Goal: Task Accomplishment & Management: Manage account settings

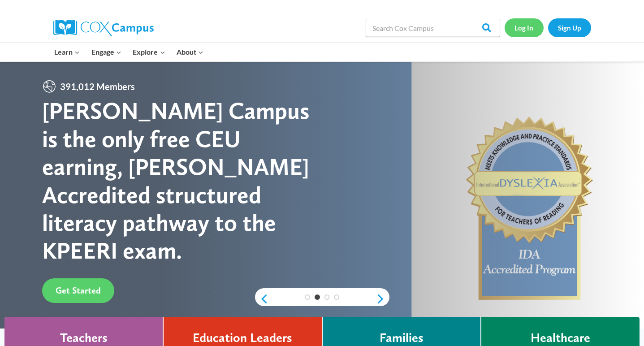
drag, startPoint x: 529, startPoint y: 31, endPoint x: 499, endPoint y: 40, distance: 31.2
click at [529, 31] on link "Log In" at bounding box center [524, 27] width 39 height 18
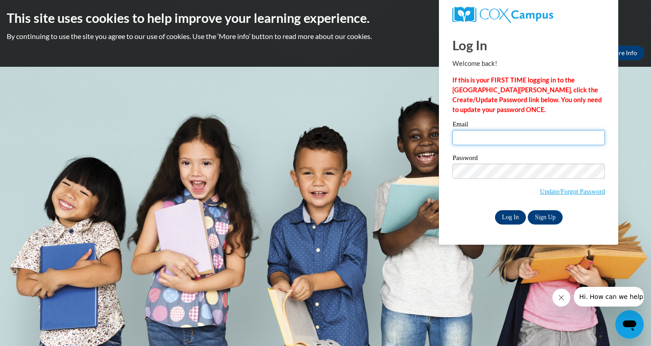
type input "rbradford@wivcs.org"
click at [505, 217] on input "Log In" at bounding box center [510, 217] width 31 height 14
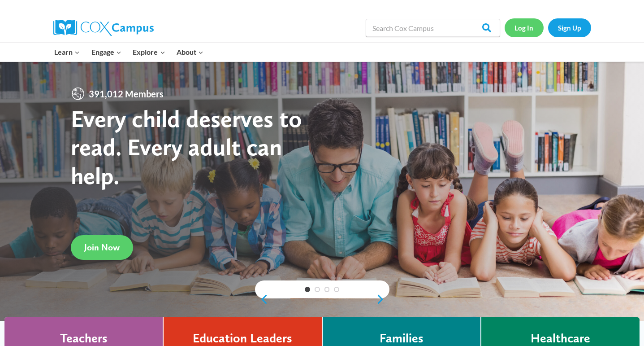
click at [518, 25] on link "Log In" at bounding box center [524, 27] width 39 height 18
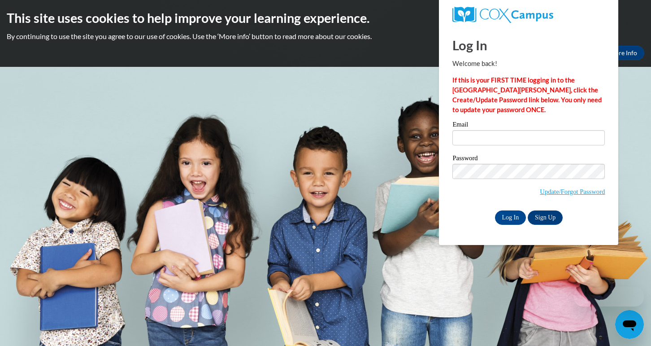
type input "[EMAIL_ADDRESS][DOMAIN_NAME]"
drag, startPoint x: 0, startPoint y: 0, endPoint x: 518, endPoint y: 138, distance: 536.1
click at [518, 138] on input "[EMAIL_ADDRESS][DOMAIN_NAME]" at bounding box center [528, 137] width 152 height 15
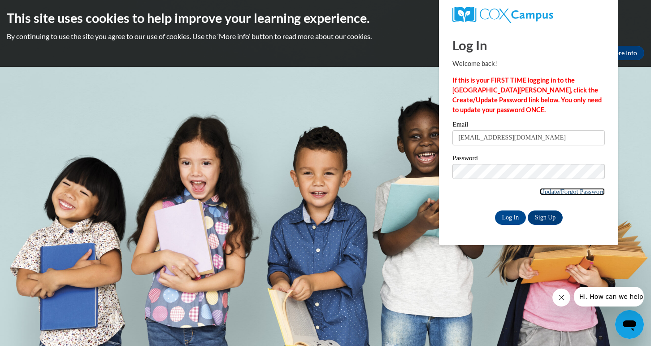
click at [573, 190] on link "Update/Forgot Password" at bounding box center [572, 191] width 65 height 7
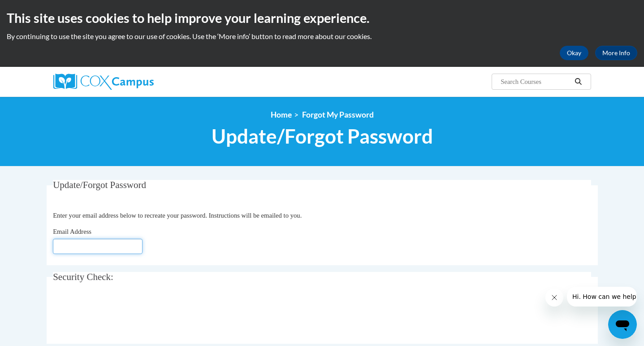
click at [131, 244] on input "Email Address" at bounding box center [98, 246] width 90 height 15
type input "[EMAIL_ADDRESS][DOMAIN_NAME]"
click at [17, 260] on body "This site uses cookies to help improve your learning experience. By continuing …" at bounding box center [322, 292] width 644 height 584
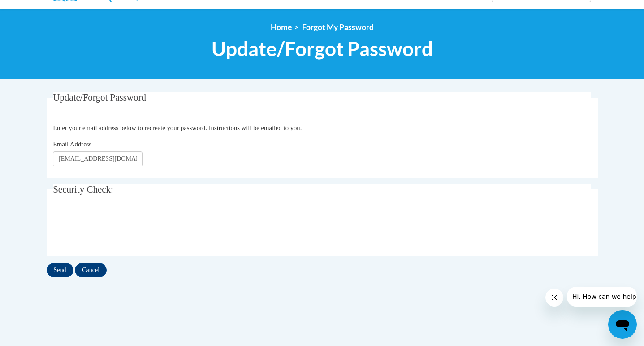
scroll to position [90, 0]
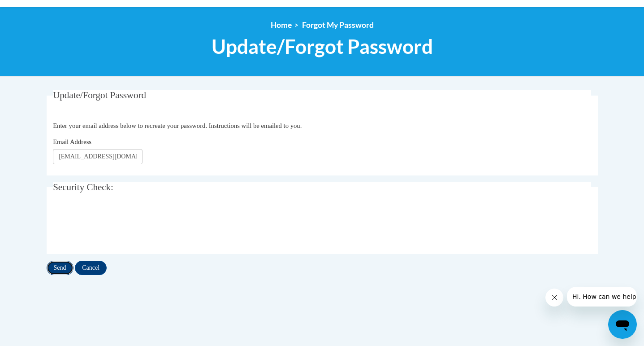
click at [59, 267] on input "Send" at bounding box center [60, 268] width 27 height 14
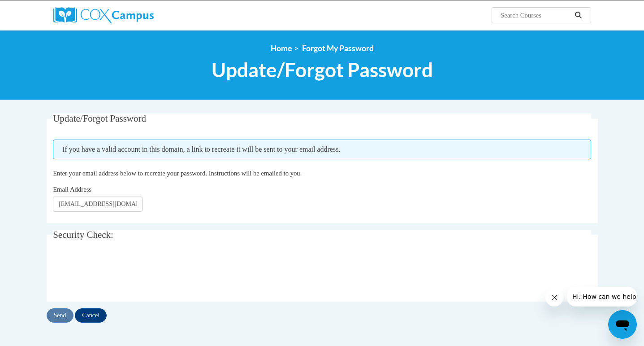
scroll to position [45, 0]
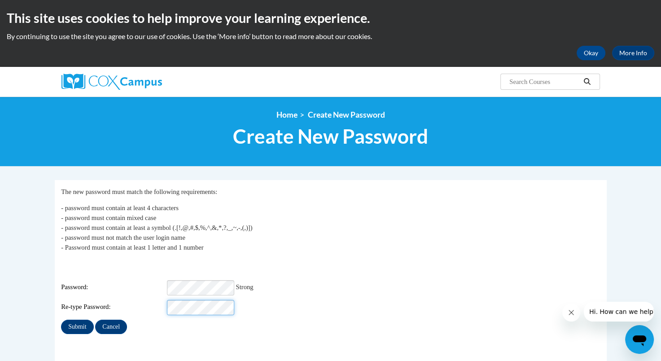
scroll to position [0, 18]
click at [61, 319] on input "Submit" at bounding box center [77, 326] width 32 height 14
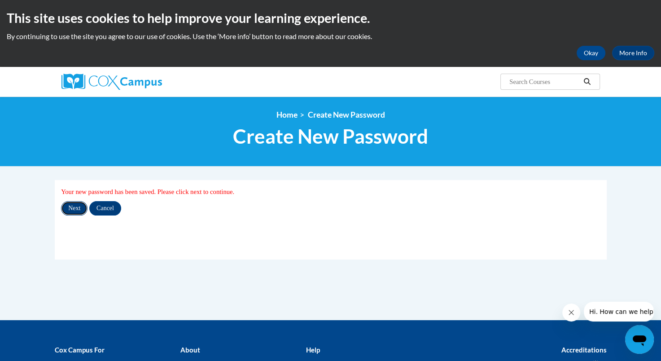
click at [75, 208] on input "Next" at bounding box center [74, 208] width 26 height 14
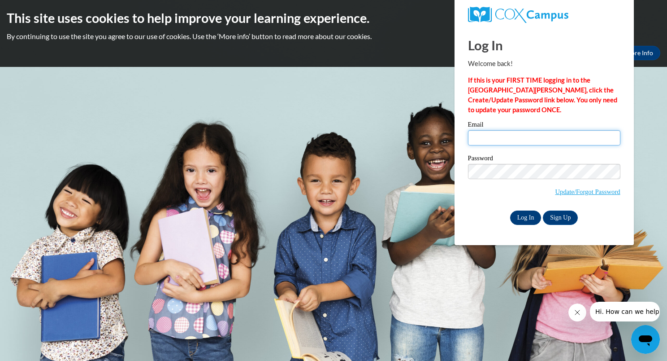
type input "[EMAIL_ADDRESS][DOMAIN_NAME]"
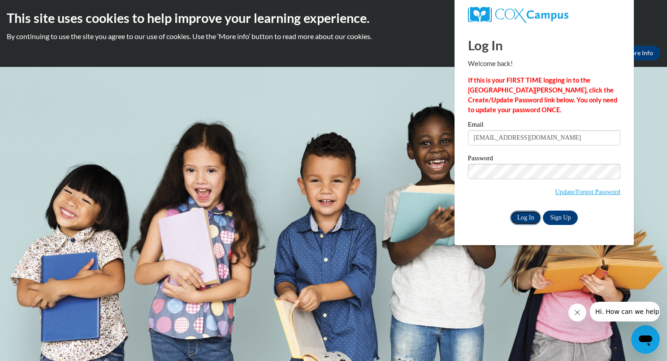
click at [521, 218] on input "Log In" at bounding box center [525, 217] width 31 height 14
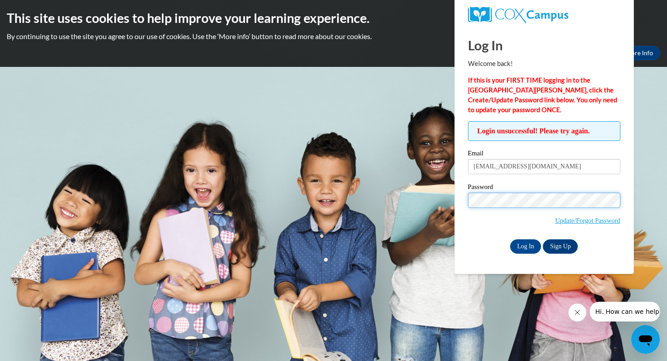
click at [466, 203] on div "Login unsuccessful! Please try again. Please enter your email! Please enter you…" at bounding box center [544, 187] width 166 height 132
click at [510, 239] on input "Log In" at bounding box center [525, 246] width 31 height 14
click at [526, 244] on input "Log In" at bounding box center [525, 246] width 31 height 14
click at [627, 313] on span "Hi. How can we help?" at bounding box center [628, 311] width 67 height 7
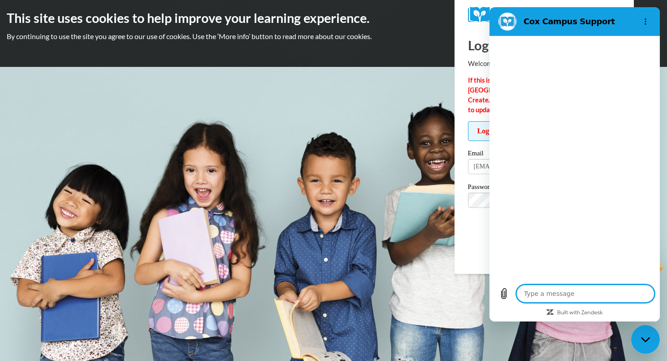
click at [570, 296] on textarea at bounding box center [586, 293] width 138 height 18
type textarea "x"
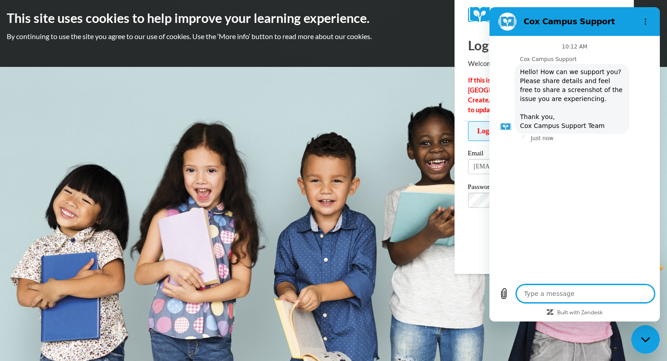
type textarea "I"
type textarea "x"
type textarea "I"
type textarea "x"
type textarea "I j"
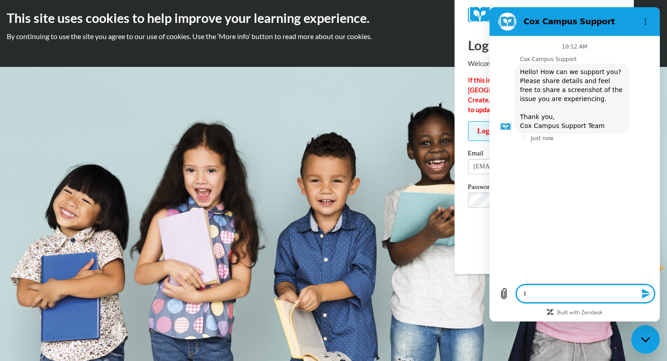
type textarea "x"
type textarea "I ju"
type textarea "x"
type textarea "I jus"
type textarea "x"
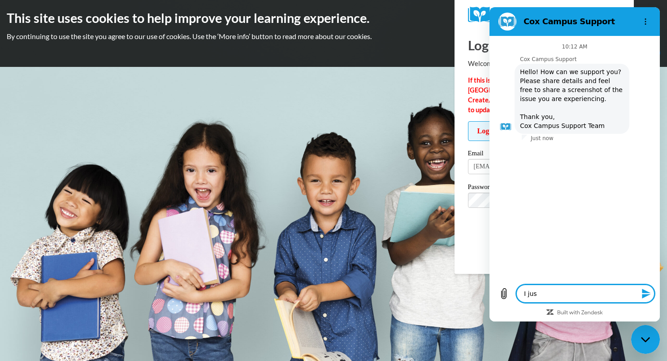
type textarea "I just"
type textarea "x"
type textarea "I just"
type textarea "x"
type textarea "I just u"
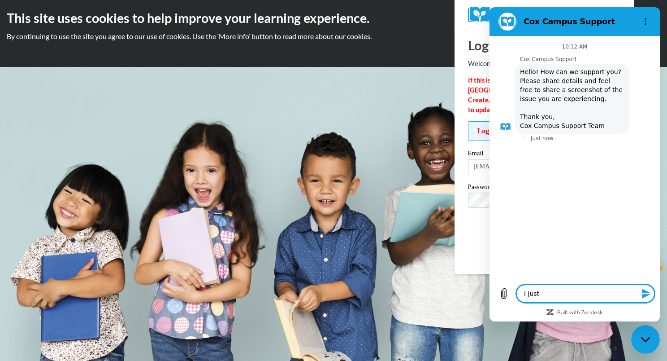
type textarea "x"
type textarea "I just up"
type textarea "x"
type textarea "I just upd"
type textarea "x"
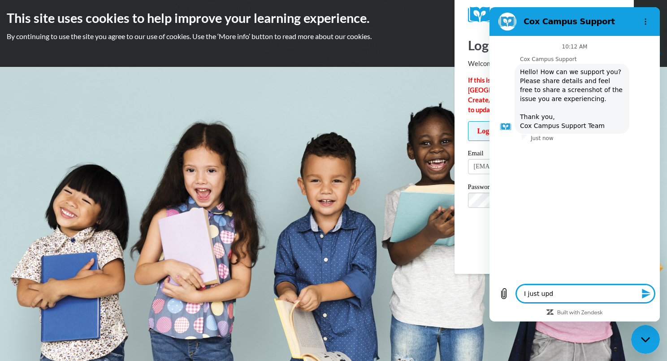
type textarea "I just upda"
type textarea "x"
type textarea "I just updat"
type textarea "x"
type textarea "I just update"
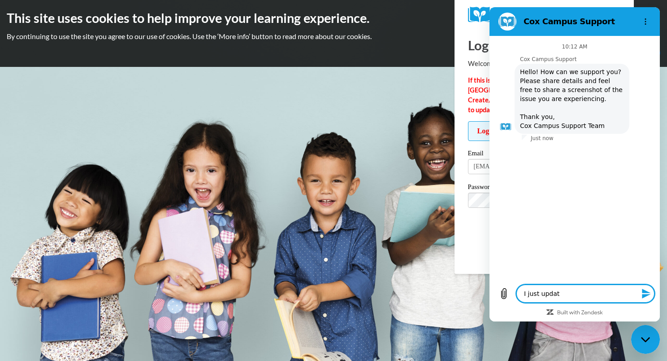
type textarea "x"
type textarea "I just updated"
type textarea "x"
type textarea "I just updated"
type textarea "x"
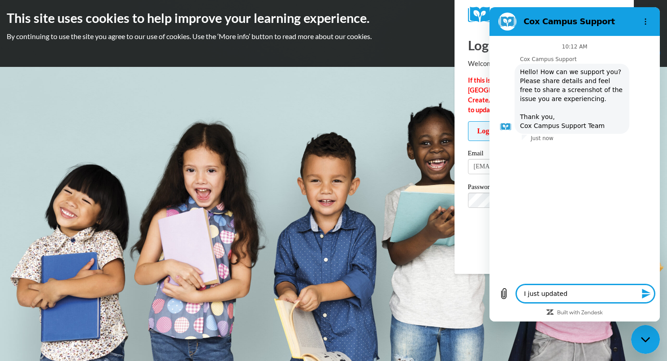
type textarea "I just updated m"
type textarea "x"
type textarea "I just updated my"
type textarea "x"
type textarea "I just updated my"
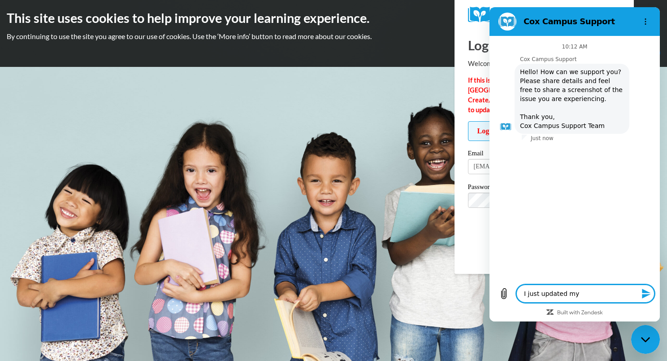
type textarea "x"
type textarea "I just updated my p"
type textarea "x"
type textarea "I just updated my pa"
type textarea "x"
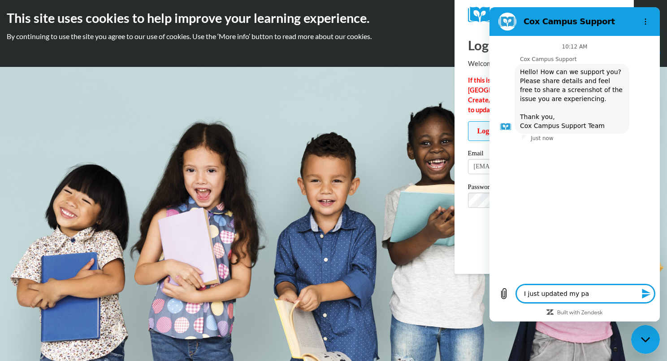
type textarea "I just updated my pas"
type textarea "x"
type textarea "I just updated my pass"
type textarea "x"
type textarea "I just updated my passw"
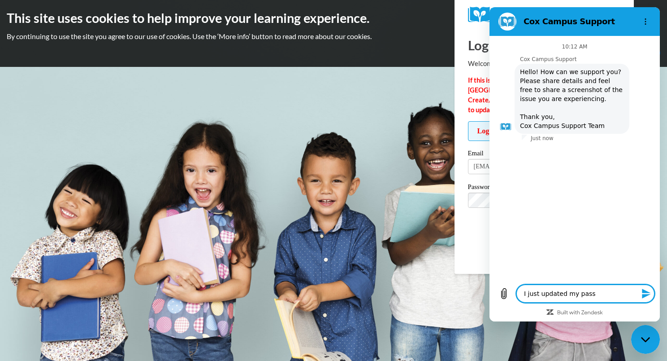
type textarea "x"
type textarea "I just updated my passwo"
type textarea "x"
type textarea "I just updated my passwor"
type textarea "x"
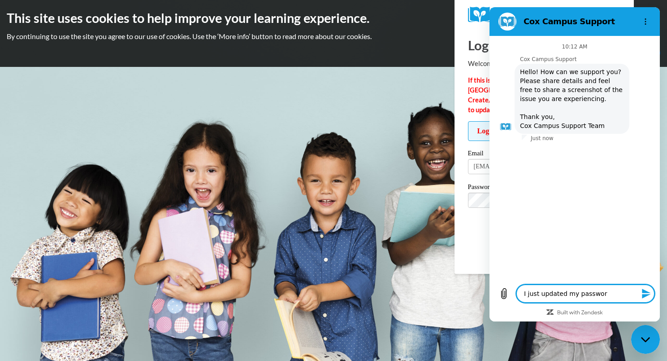
type textarea "I just updated my password"
type textarea "x"
type textarea "I just updated my password"
type textarea "x"
type textarea "I just updated my password b"
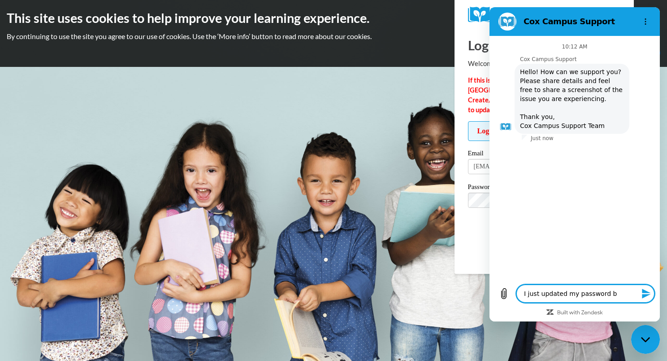
type textarea "x"
type textarea "I just updated my password bu"
type textarea "x"
type textarea "I just updated my password but"
type textarea "x"
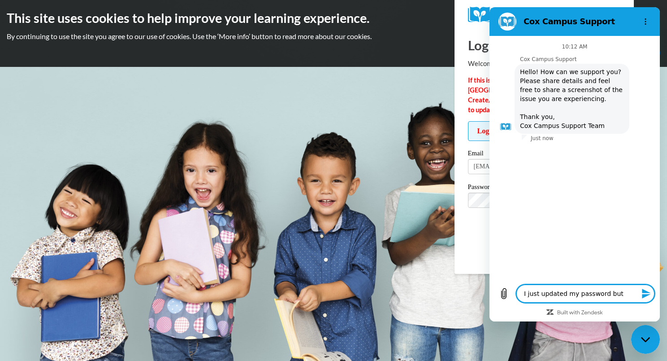
type textarea "I just updated my password but"
type textarea "x"
type textarea "I just updated my password but i"
type textarea "x"
type textarea "I just updated my password but it"
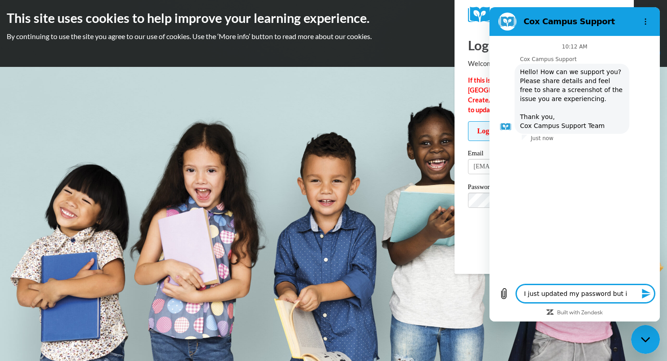
type textarea "x"
type textarea "I just updated my password but it"
type textarea "x"
type textarea "I just updated my password but it s"
type textarea "x"
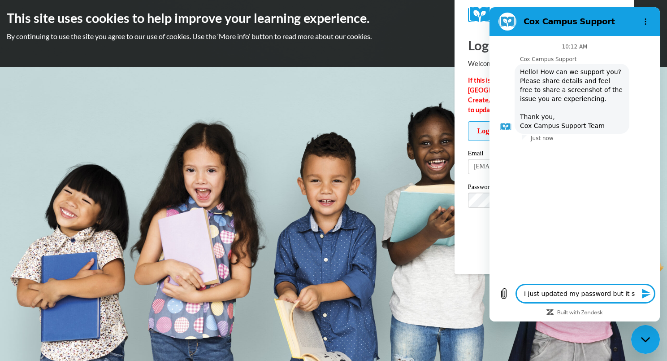
type textarea "I just updated my password but it st"
type textarea "x"
type textarea "I just updated my password but it sti"
type textarea "x"
type textarea "I just updated my password but it stil"
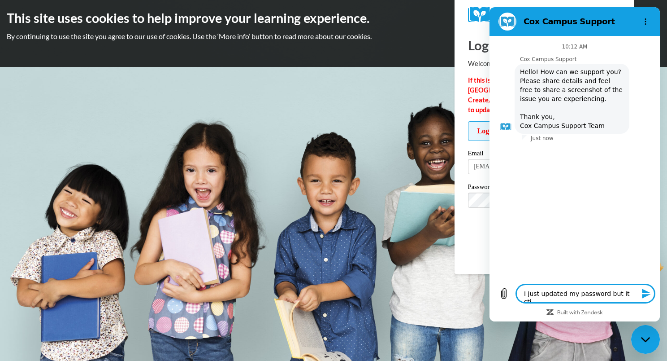
type textarea "x"
type textarea "I just updated my password but it still"
type textarea "x"
type textarea "I just updated my password but it stil"
type textarea "x"
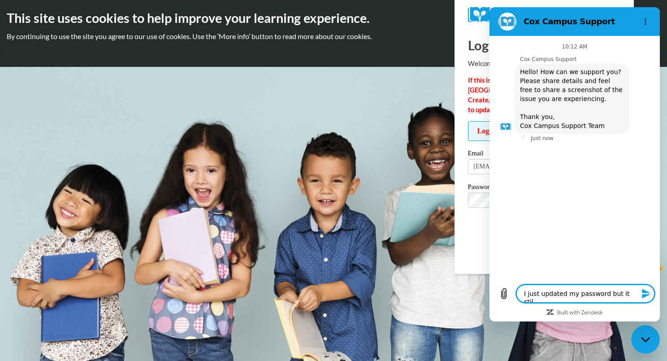
type textarea "I just updated my password but it sti"
type textarea "x"
type textarea "I just updated my password but it st"
type textarea "x"
type textarea "I just updated my password but it s"
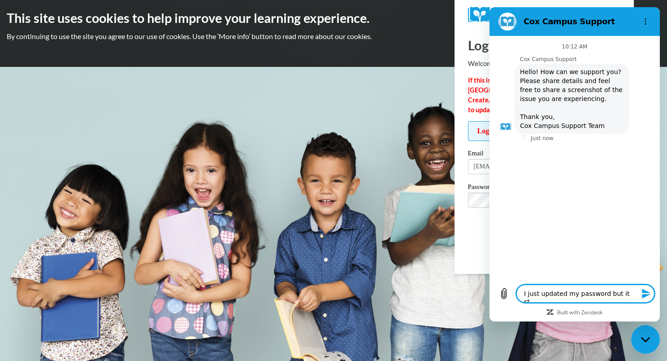
type textarea "x"
type textarea "I just updated my password but it"
type textarea "x"
type textarea "I just updated my password but it"
type textarea "x"
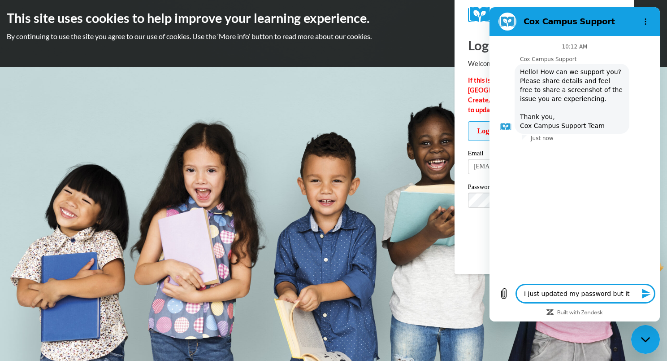
type textarea "I just updated my password but i"
type textarea "x"
type textarea "I just updated my password but"
type textarea "x"
type textarea "I just updated my password but t"
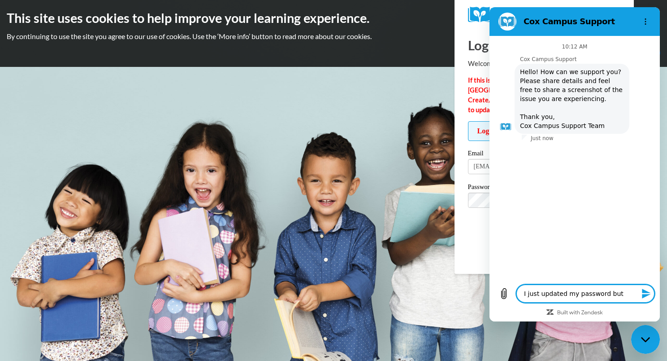
type textarea "x"
type textarea "I just updated my password but th"
type textarea "x"
type textarea "I just updated my password but the"
type textarea "x"
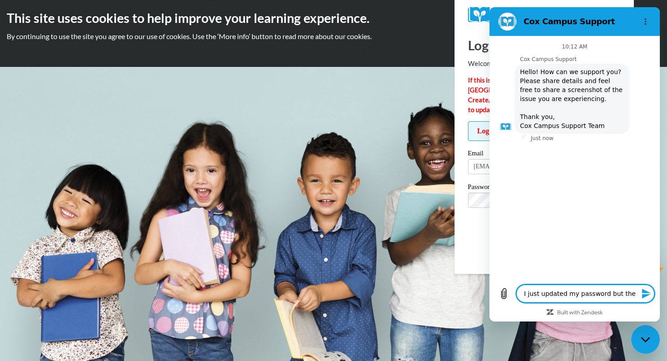
type textarea "I just updated my password but the"
type textarea "x"
type textarea "I just updated my password but the s"
type textarea "x"
type textarea "I just updated my password but the si"
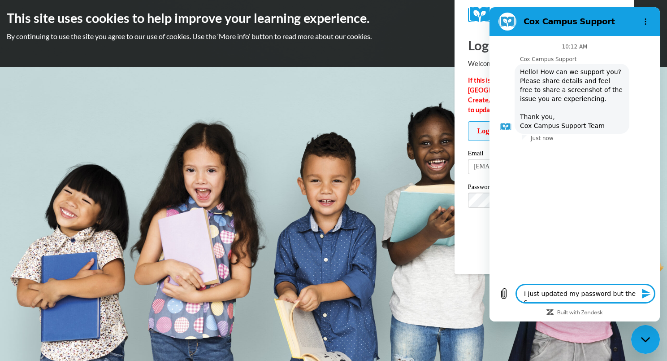
type textarea "x"
type textarea "I just updated my password but the sit"
type textarea "x"
type textarea "I just updated my password but the site"
type textarea "x"
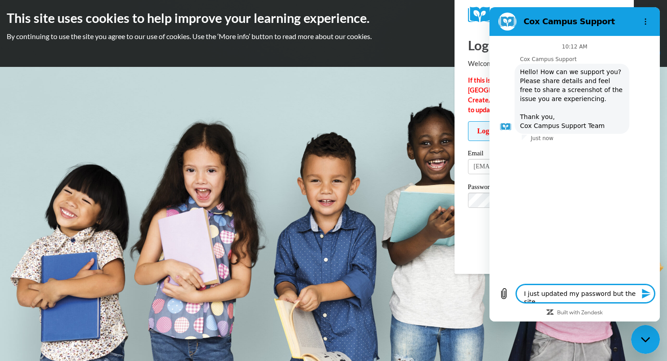
type textarea "I just updated my password but the site"
type textarea "x"
type textarea "I just updated my password but the site w"
type textarea "x"
type textarea "I just updated my password but the site wo"
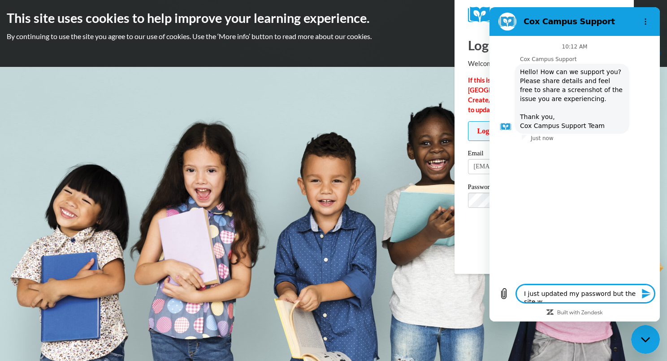
type textarea "x"
type textarea "I just updated my password but the site won"
type textarea "x"
type textarea "I just updated my password but the site won'"
type textarea "x"
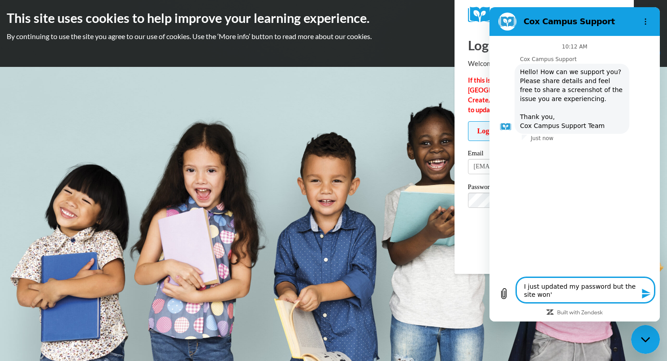
type textarea "I just updated my password but the site won't"
type textarea "x"
type textarea "I just updated my password but the site won't"
type textarea "x"
type textarea "I just updated my password but the site won't l"
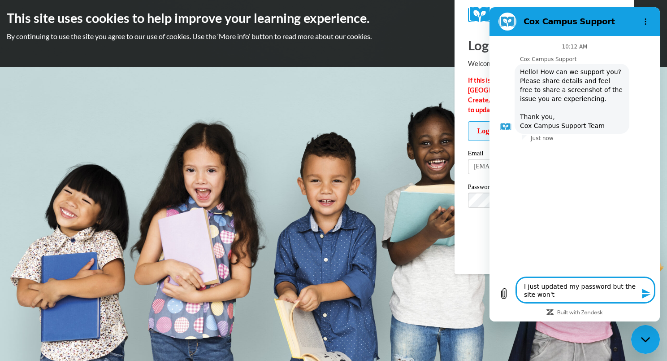
type textarea "x"
type textarea "I just updated my password but the site won't"
type textarea "x"
type textarea "I just updated my password but the site won't"
type textarea "x"
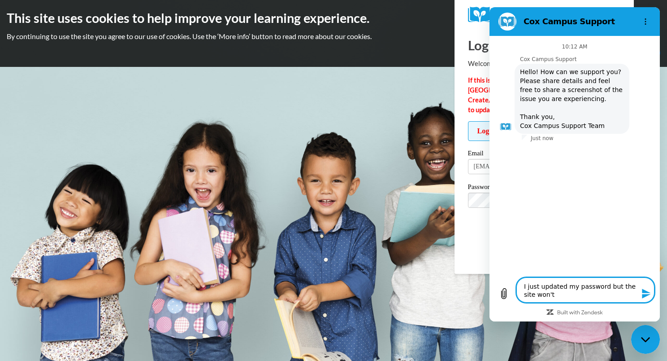
type textarea "I just updated my password but the site won'"
type textarea "x"
type textarea "I just updated my password but the site won"
type textarea "x"
type textarea "I just updated my password but the site wo"
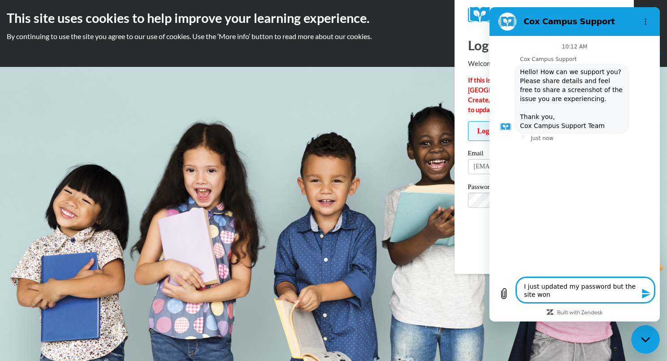
type textarea "x"
type textarea "I just updated my password but the site w"
type textarea "x"
type textarea "I just updated my password but the site"
type textarea "x"
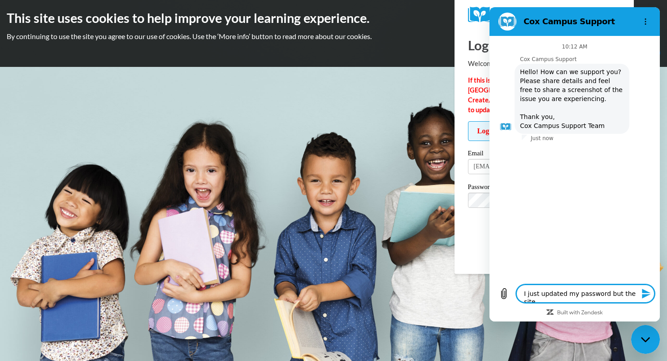
type textarea "I just updated my password but the site s"
type textarea "x"
type textarea "I just updated my password but the site st"
type textarea "x"
type textarea "I just updated my password but the site sti"
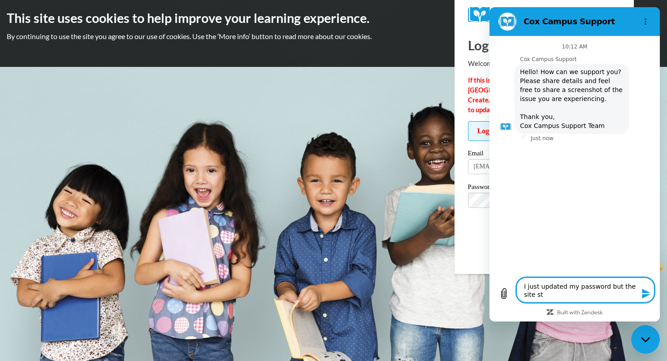
type textarea "x"
type textarea "I just updated my password but the site stil"
type textarea "x"
type textarea "I just updated my password but the site still"
type textarea "x"
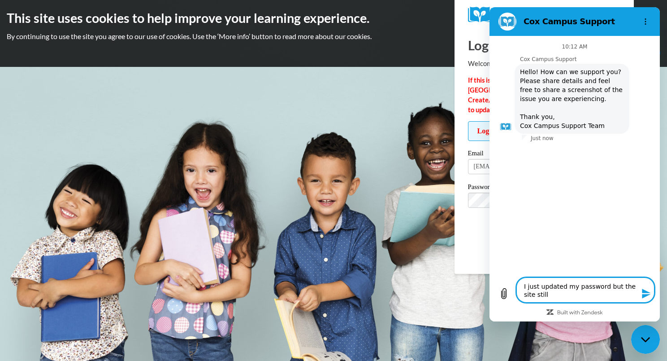
type textarea "I just updated my password but the site still"
type textarea "x"
type textarea "I just updated my password but the site still w"
type textarea "x"
type textarea "I just updated my password but the site still wo"
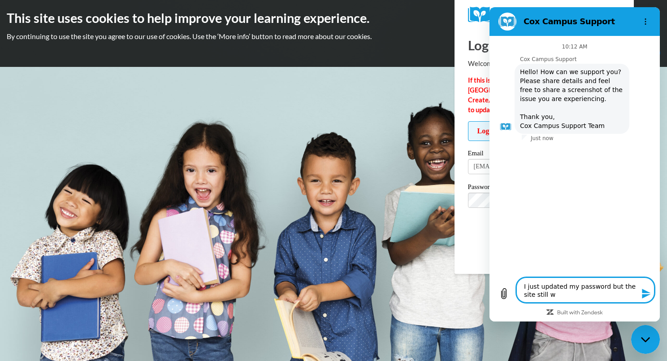
type textarea "x"
type textarea "I just updated my password but the site still won"
type textarea "x"
type textarea "I just updated my password but the site still won'"
type textarea "x"
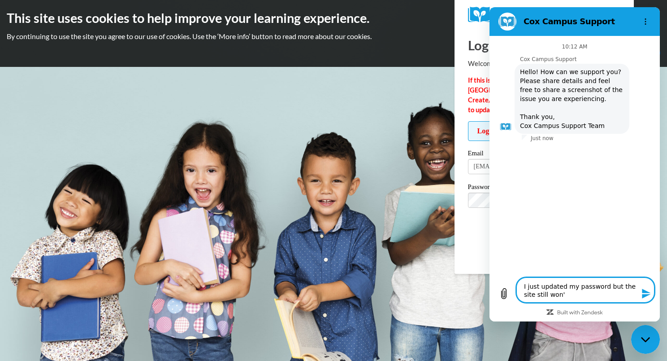
type textarea "I just updated my password but the site still won't"
type textarea "x"
type textarea "I just updated my password but the site still won't"
type textarea "x"
type textarea "I just updated my password but the site still won't l"
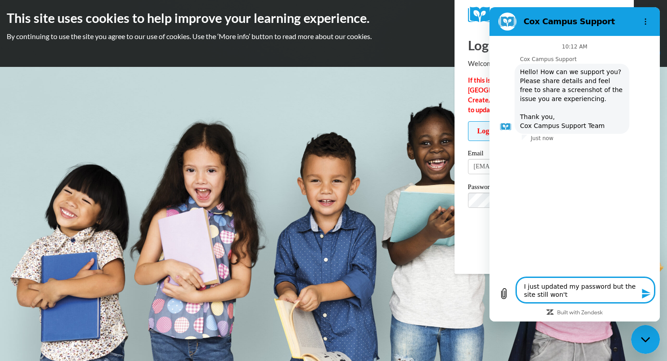
type textarea "x"
type textarea "I just updated my password but the site still won't lo"
type textarea "x"
type textarea "I just updated my password but the site still won't log"
type textarea "x"
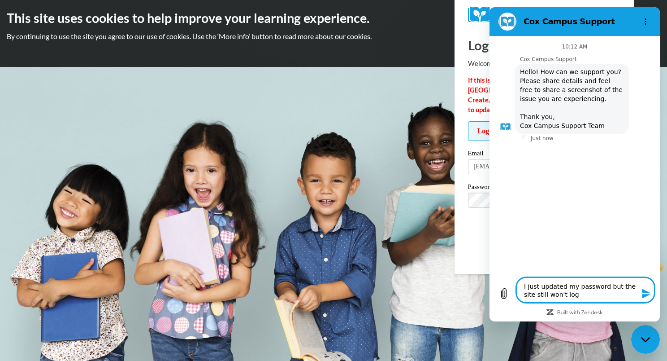
type textarea "I just updated my password but the site still won't log"
type textarea "x"
type textarea "I just updated my password but the site still won't log i"
type textarea "x"
type textarea "I just updated my password but the site still won't log"
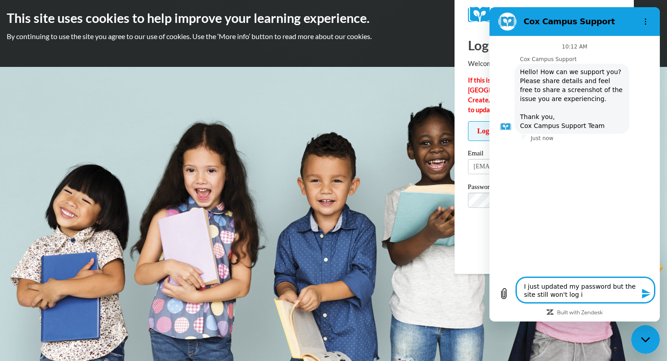
type textarea "x"
type textarea "I just updated my password but the site still won't log m"
type textarea "x"
type textarea "I just updated my password but the site still won't log me"
type textarea "x"
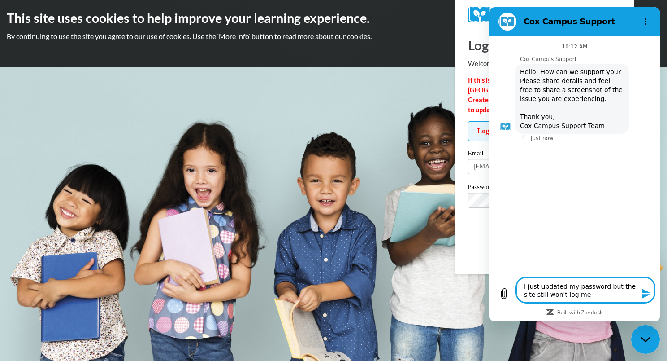
type textarea "I just updated my password but the site still won't log me"
type textarea "x"
type textarea "I just updated my password but the site still won't log me i"
type textarea "x"
type textarea "I just updated my password but the site still won't log me in"
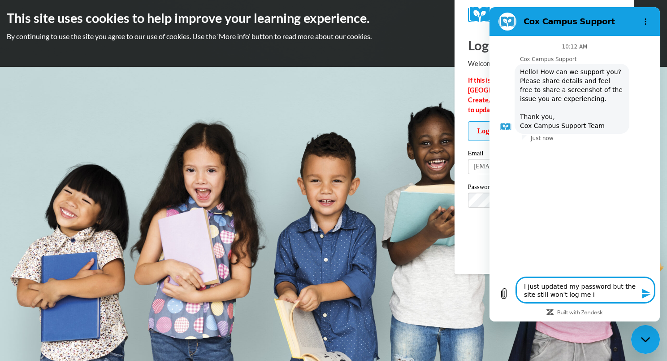
type textarea "x"
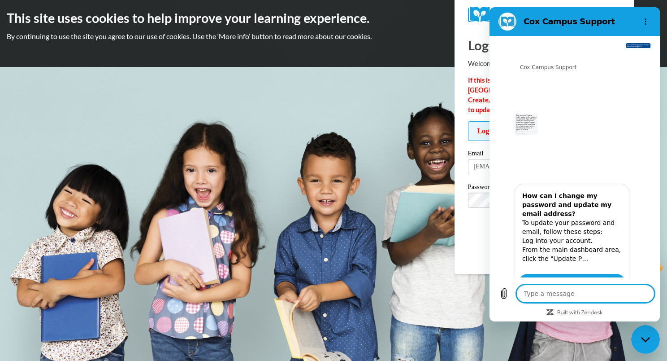
type textarea "x"
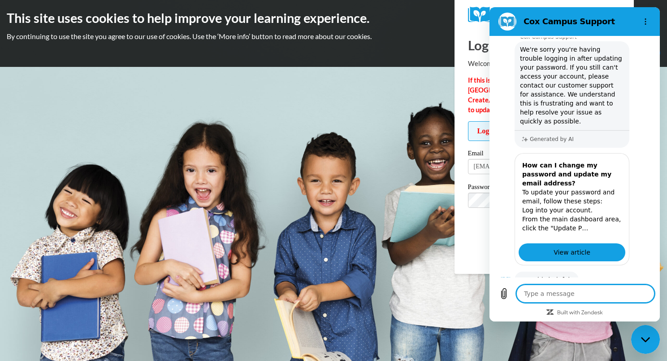
scroll to position [159, 0]
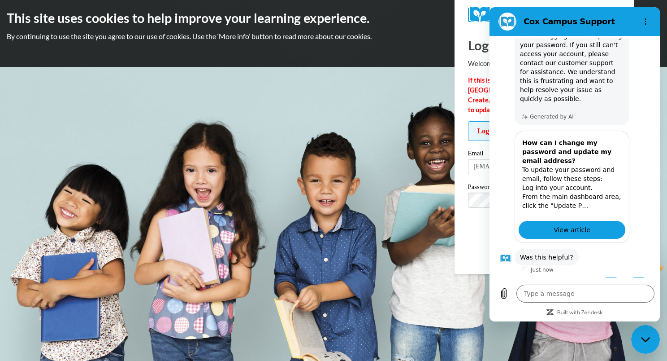
click at [477, 226] on span "Update/Forgot Password" at bounding box center [544, 210] width 152 height 37
click at [475, 10] on img at bounding box center [518, 15] width 100 height 16
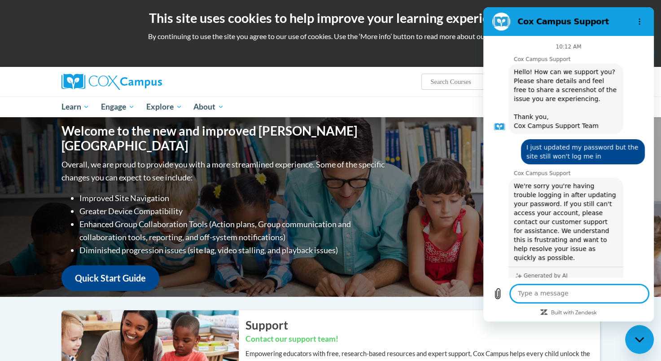
scroll to position [159, 0]
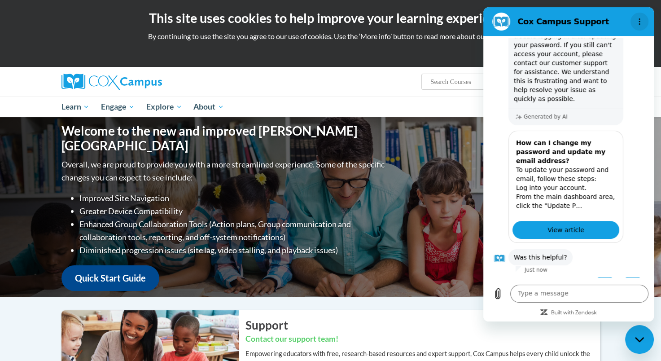
click at [637, 21] on icon "Options menu" at bounding box center [638, 21] width 7 height 7
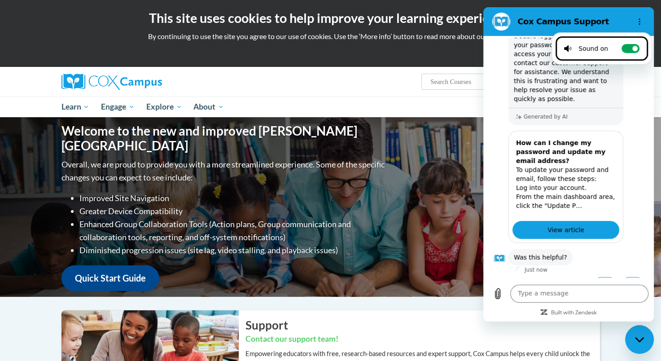
click at [443, 58] on div "Okay More Info" at bounding box center [330, 53] width 647 height 14
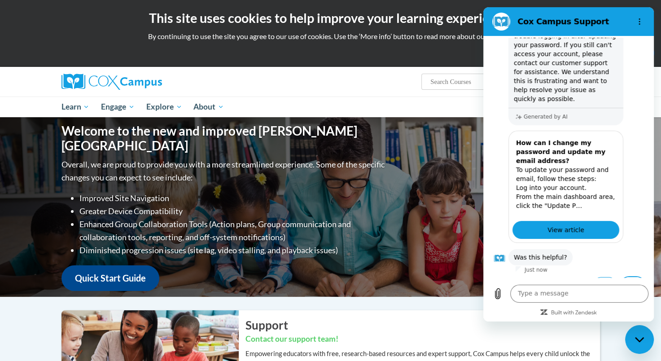
click at [629, 277] on button "No" at bounding box center [632, 285] width 24 height 17
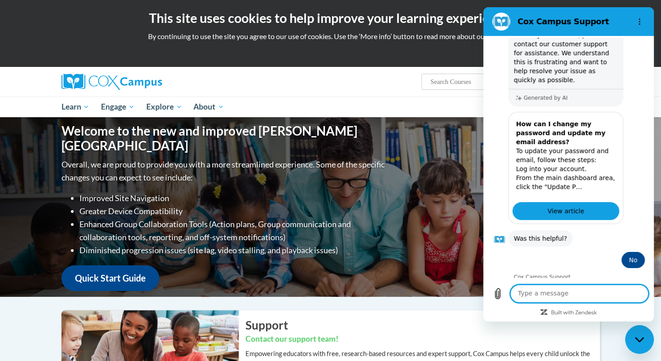
scroll to position [177, 0]
click at [589, 291] on textarea at bounding box center [579, 293] width 138 height 18
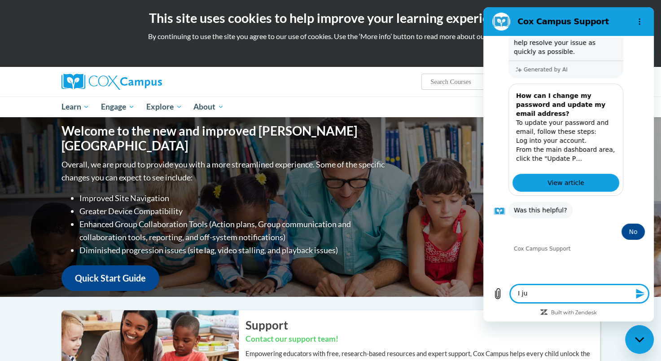
scroll to position [228, 0]
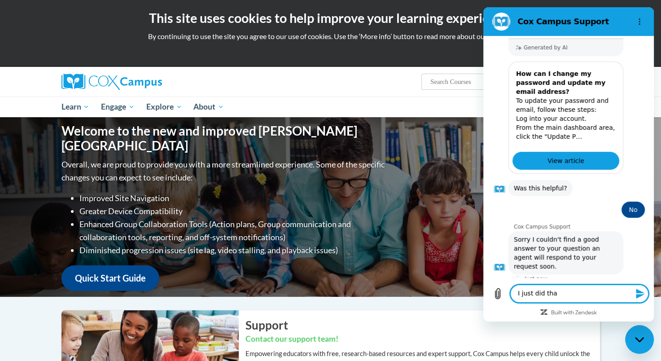
type textarea "I just did that"
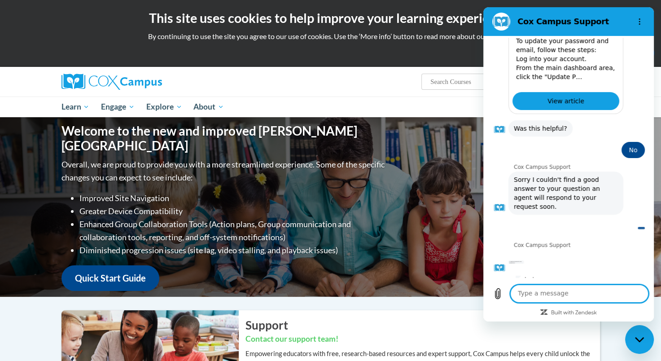
scroll to position [288, 0]
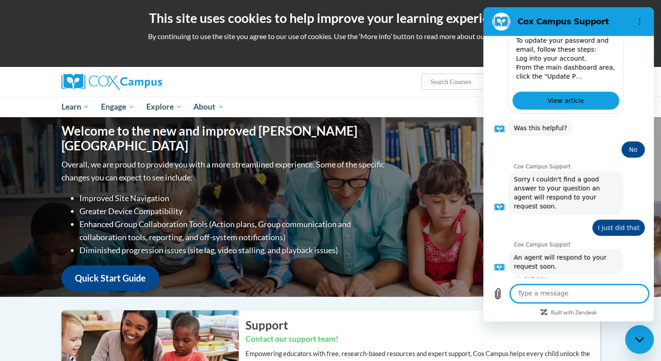
click at [639, 339] on icon "Close messaging window" at bounding box center [639, 339] width 9 height 6
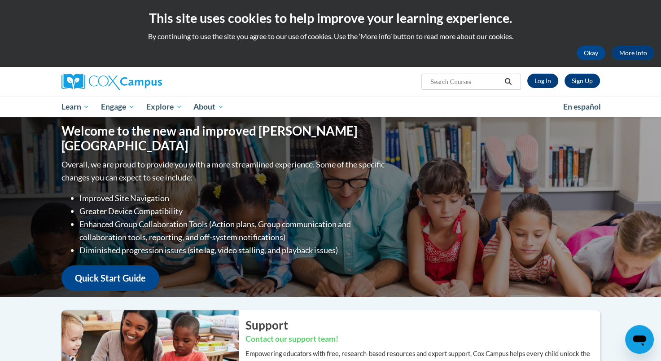
click at [543, 81] on link "Log In" at bounding box center [542, 81] width 31 height 14
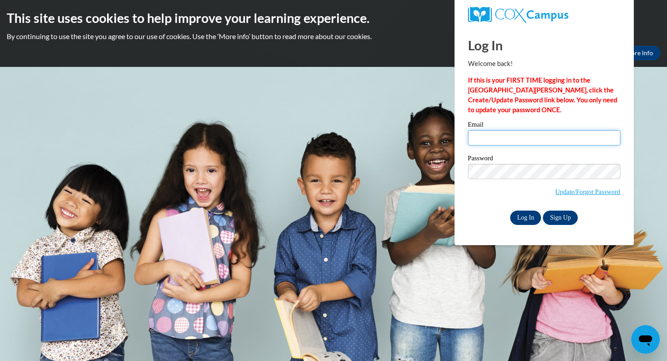
type input "[EMAIL_ADDRESS][DOMAIN_NAME]"
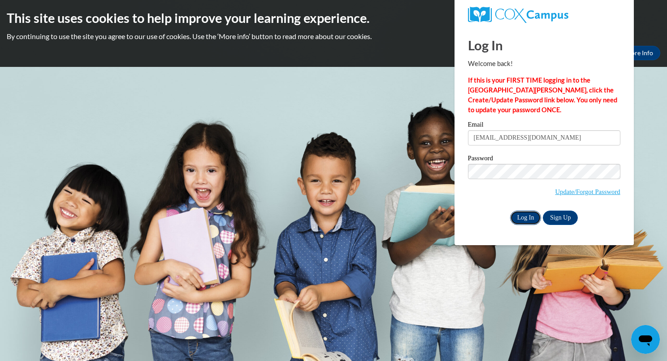
click at [524, 217] on input "Log In" at bounding box center [525, 217] width 31 height 14
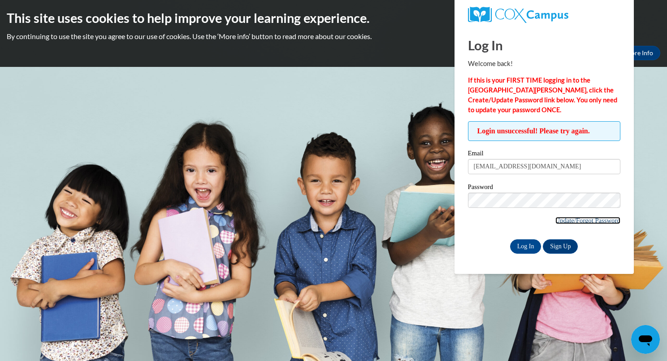
click at [565, 219] on link "Update/Forgot Password" at bounding box center [588, 220] width 65 height 7
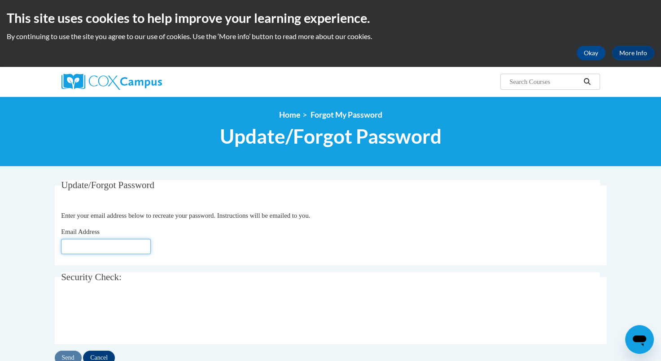
click at [136, 241] on input "Email Address" at bounding box center [106, 246] width 90 height 15
type input "[EMAIL_ADDRESS][DOMAIN_NAME]"
click at [64, 353] on input "Send" at bounding box center [68, 357] width 27 height 14
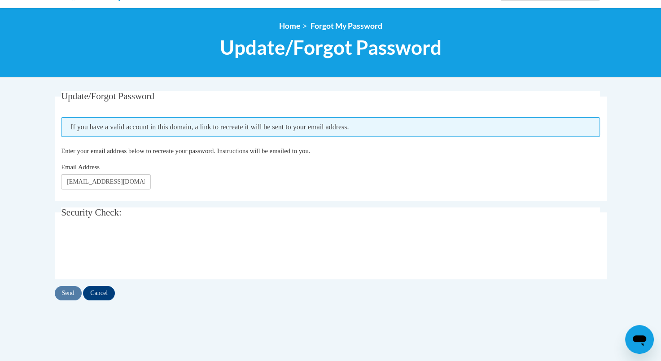
scroll to position [90, 0]
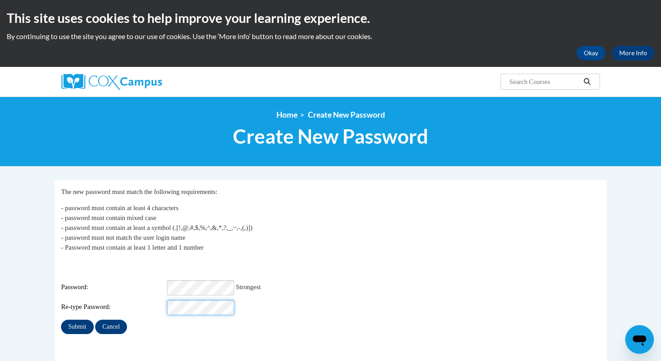
scroll to position [0, 18]
click at [61, 319] on input "Submit" at bounding box center [77, 326] width 32 height 14
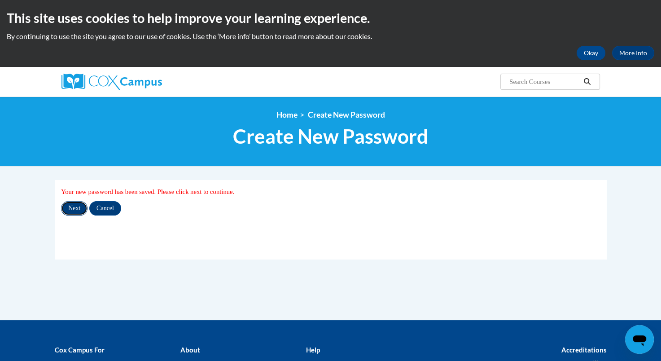
click at [78, 208] on input "Next" at bounding box center [74, 208] width 26 height 14
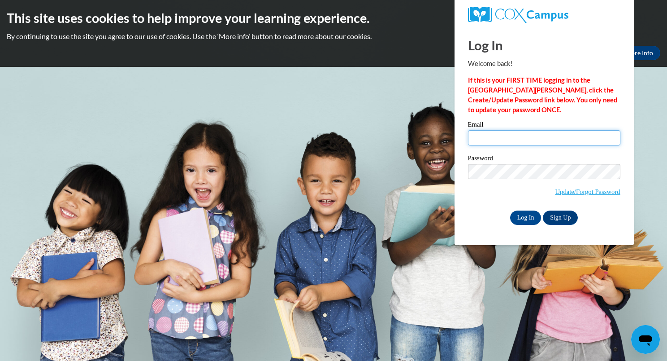
type input "[EMAIL_ADDRESS][DOMAIN_NAME]"
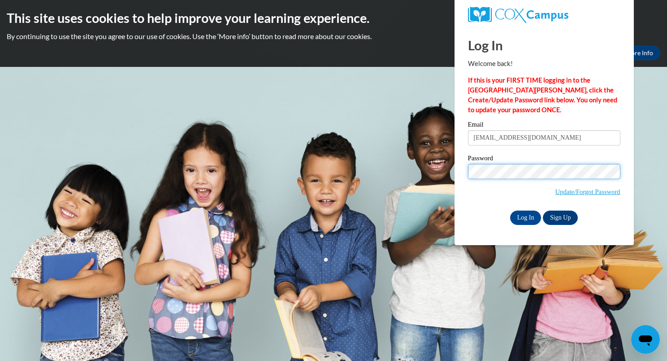
click at [510, 210] on input "Log In" at bounding box center [525, 217] width 31 height 14
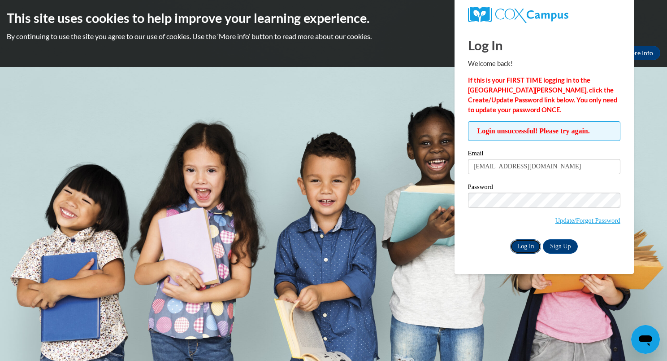
click at [528, 247] on input "Log In" at bounding box center [525, 246] width 31 height 14
click at [524, 242] on input "Log In" at bounding box center [525, 246] width 31 height 14
click at [526, 244] on input "Log In" at bounding box center [525, 246] width 31 height 14
click at [643, 53] on link "More Info" at bounding box center [639, 53] width 42 height 14
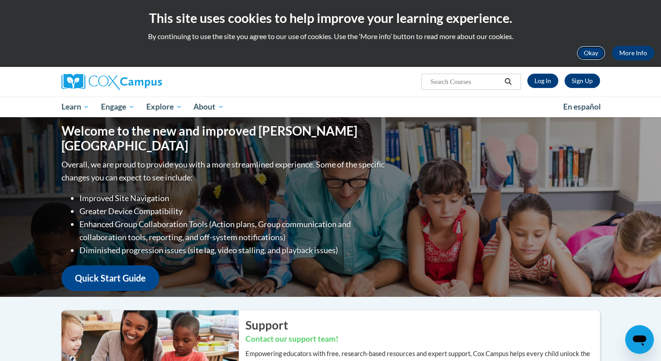
click at [583, 50] on button "Okay" at bounding box center [590, 53] width 29 height 14
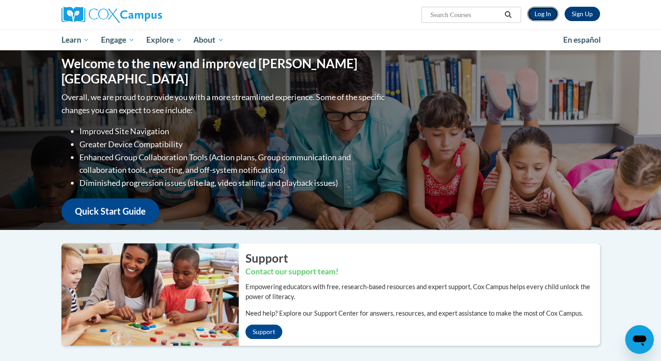
click at [544, 16] on link "Log In" at bounding box center [542, 14] width 31 height 14
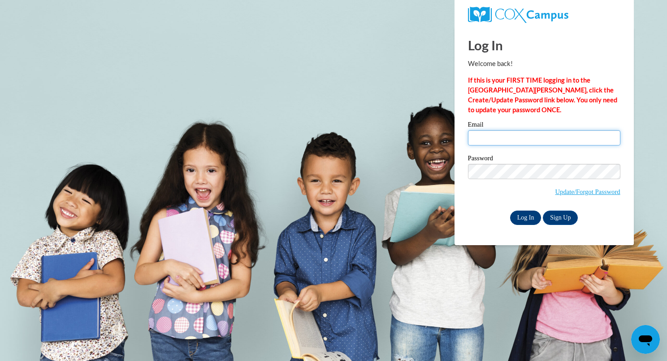
type input "[EMAIL_ADDRESS][DOMAIN_NAME]"
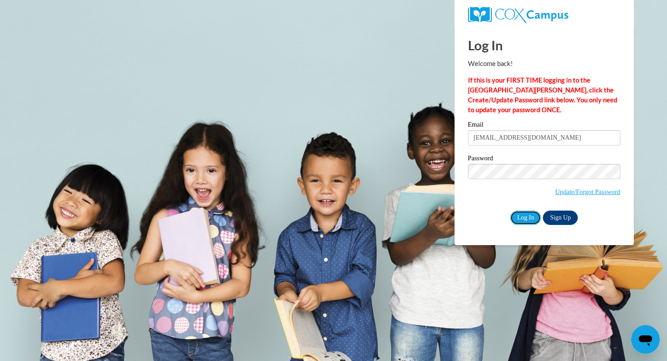
drag, startPoint x: 525, startPoint y: 218, endPoint x: 439, endPoint y: 231, distance: 86.6
click at [525, 218] on input "Log In" at bounding box center [525, 217] width 31 height 14
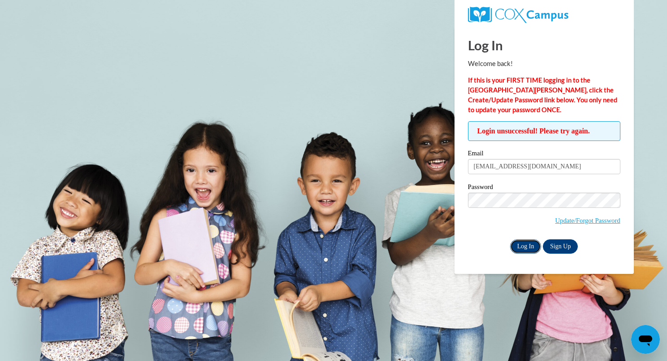
click at [522, 246] on input "Log In" at bounding box center [525, 246] width 31 height 14
click at [517, 244] on input "Log In" at bounding box center [525, 246] width 31 height 14
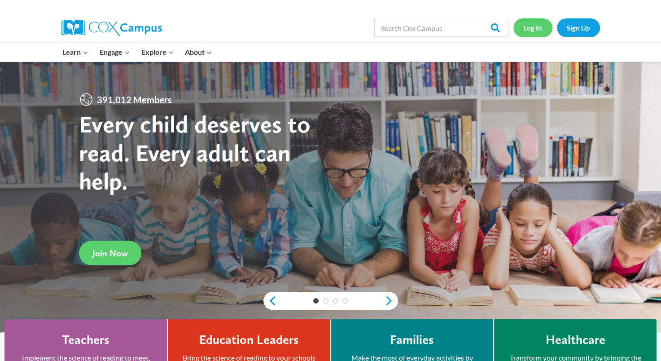
drag, startPoint x: 532, startPoint y: 30, endPoint x: 531, endPoint y: 35, distance: 5.9
click at [532, 30] on link "Log In" at bounding box center [532, 27] width 39 height 18
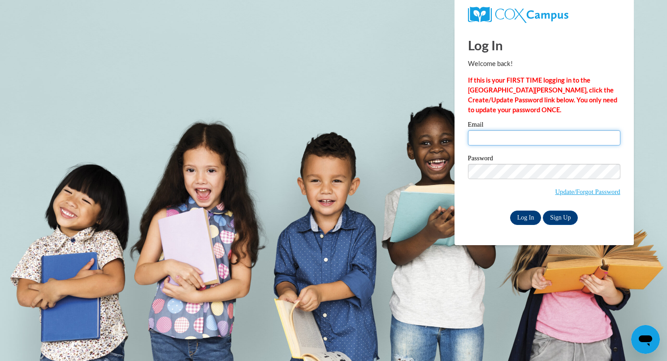
type input "[EMAIL_ADDRESS][DOMAIN_NAME]"
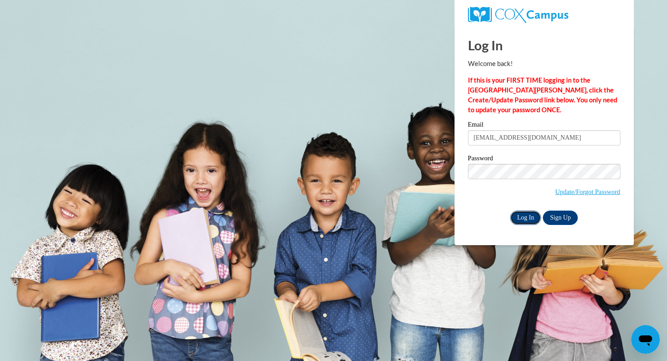
click at [521, 217] on input "Log In" at bounding box center [525, 217] width 31 height 14
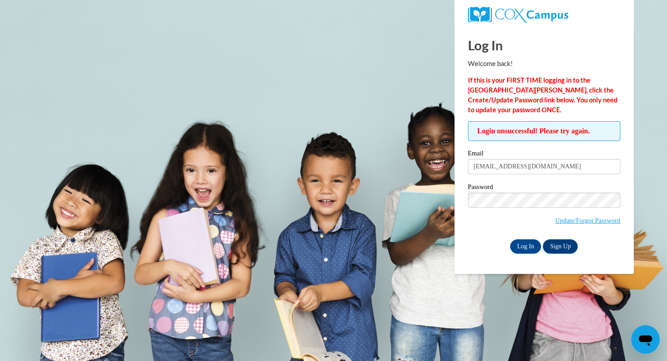
click at [644, 335] on icon "Open messaging window" at bounding box center [645, 340] width 13 height 11
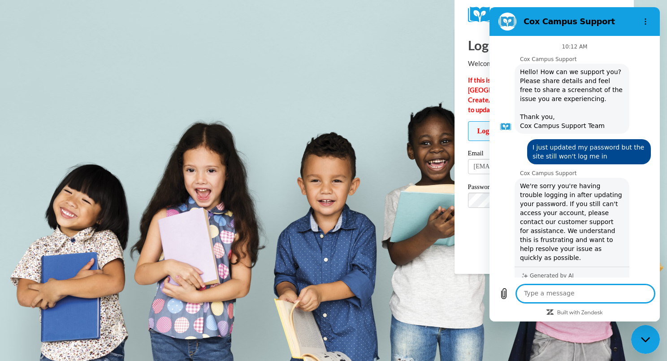
scroll to position [288, 0]
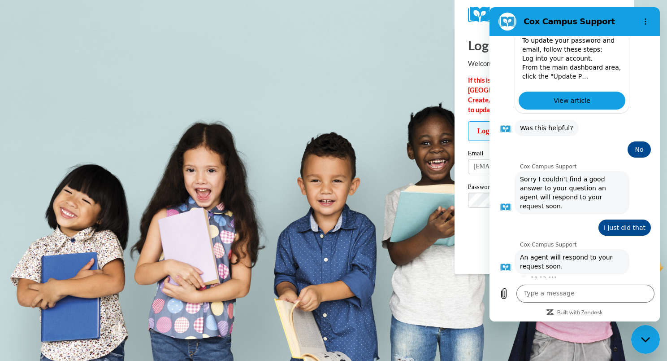
click at [615, 286] on button "Talk to a human" at bounding box center [622, 299] width 60 height 26
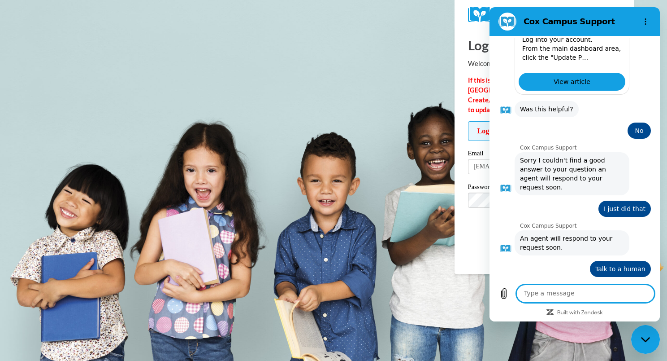
scroll to position [306, 0]
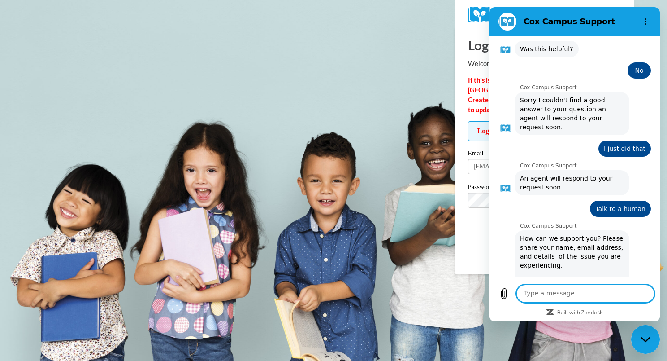
click at [580, 294] on textarea at bounding box center [586, 293] width 138 height 18
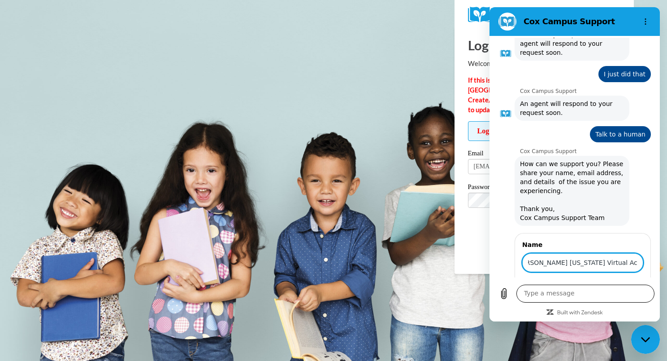
scroll to position [0, 16]
type input "[PERSON_NAME] [US_STATE] Virtual Academy"
click at [621, 283] on span "Next" at bounding box center [628, 288] width 15 height 11
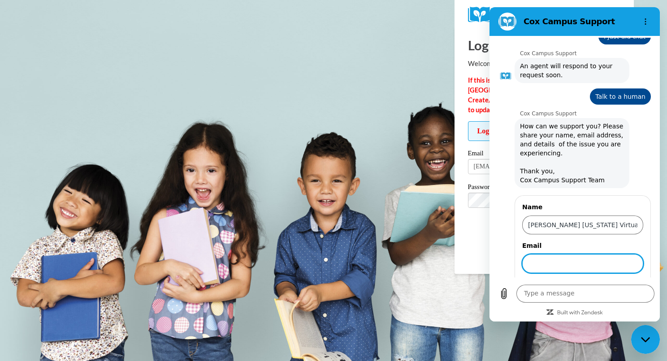
scroll to position [479, 0]
click at [576, 253] on input "Email" at bounding box center [582, 262] width 121 height 19
type input "[EMAIL_ADDRESS][DOMAIN_NAME]"
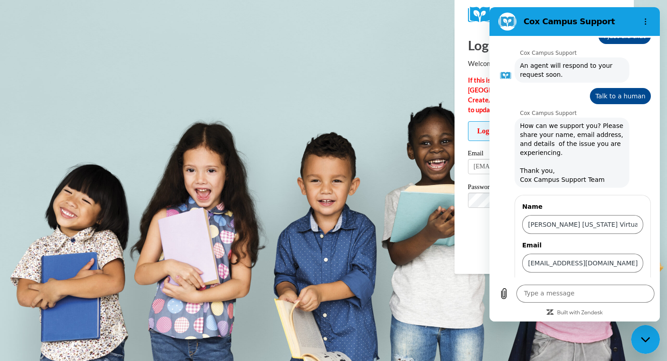
click at [623, 283] on span "Send" at bounding box center [628, 288] width 16 height 11
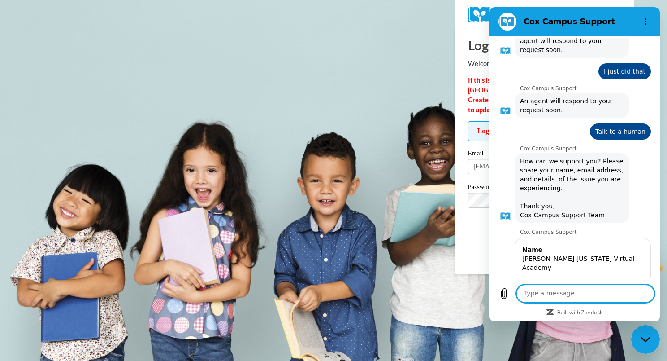
scroll to position [464, 0]
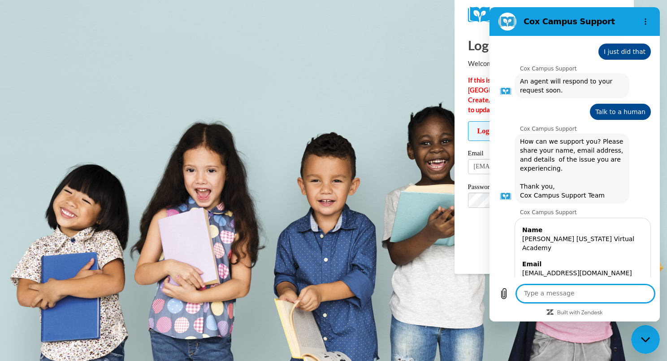
click at [587, 295] on textarea at bounding box center [586, 293] width 138 height 18
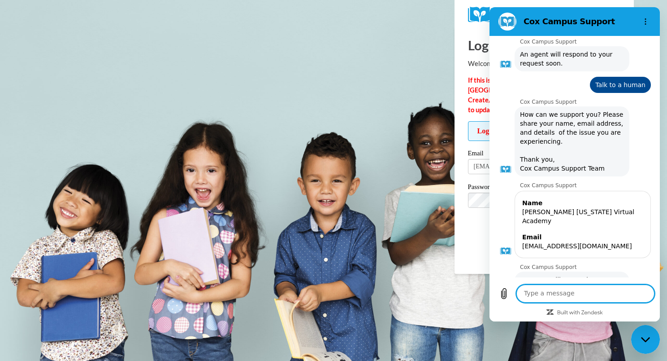
scroll to position [492, 0]
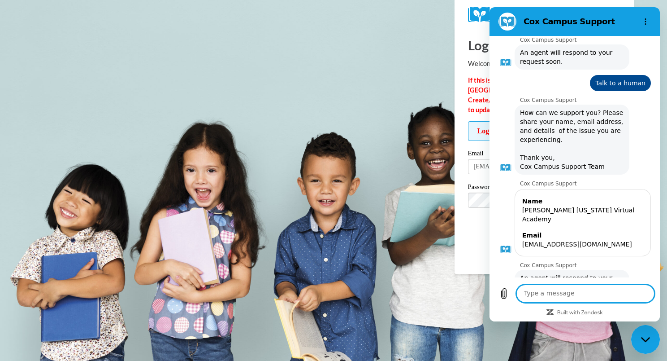
click at [587, 294] on textarea at bounding box center [586, 293] width 138 height 18
type textarea "I"
type textarea "M"
type textarea "I was asked to update my password"
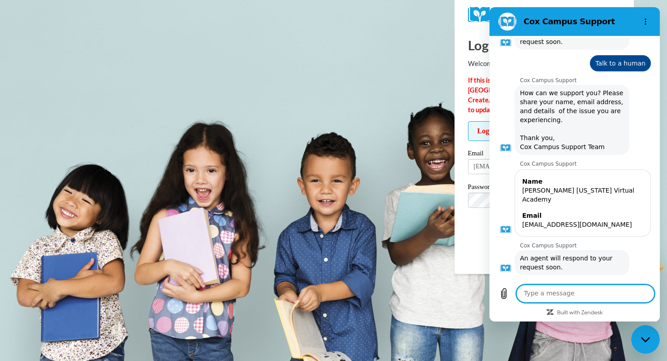
scroll to position [514, 0]
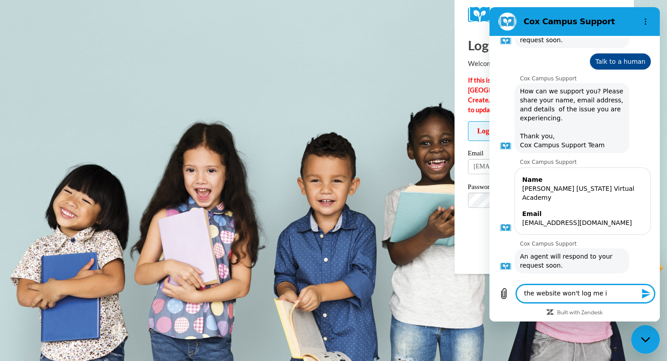
type textarea "the website won't log me in"
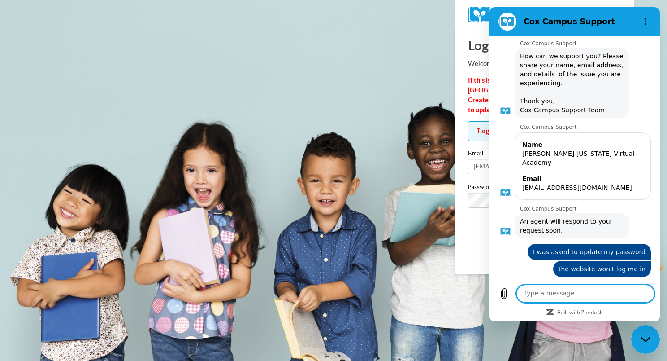
scroll to position [548, 0]
click at [584, 292] on textarea at bounding box center [586, 293] width 138 height 18
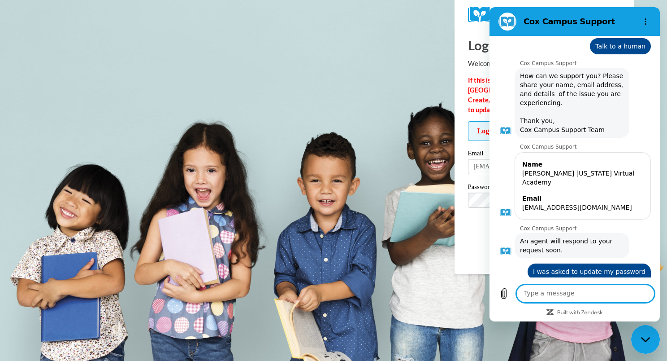
scroll to position [531, 0]
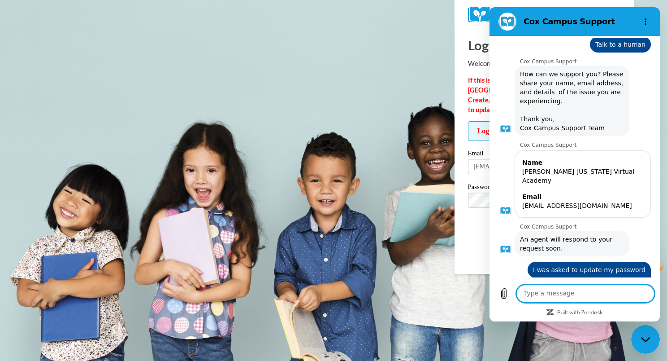
click at [584, 292] on textarea at bounding box center [586, 293] width 138 height 18
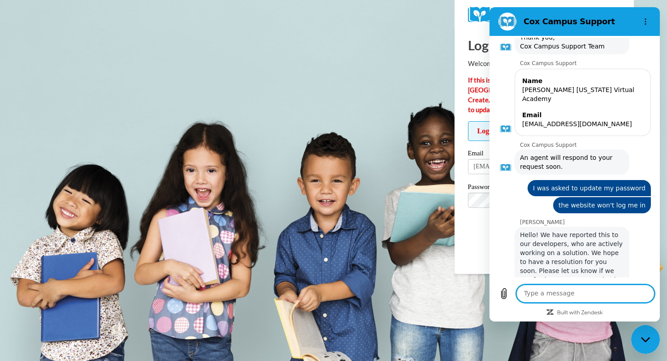
scroll to position [614, 0]
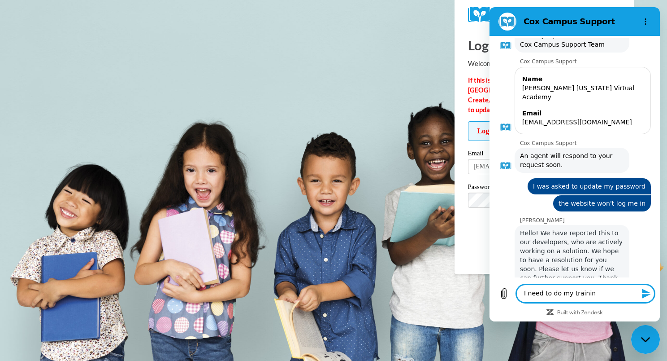
type textarea "I need to do my training"
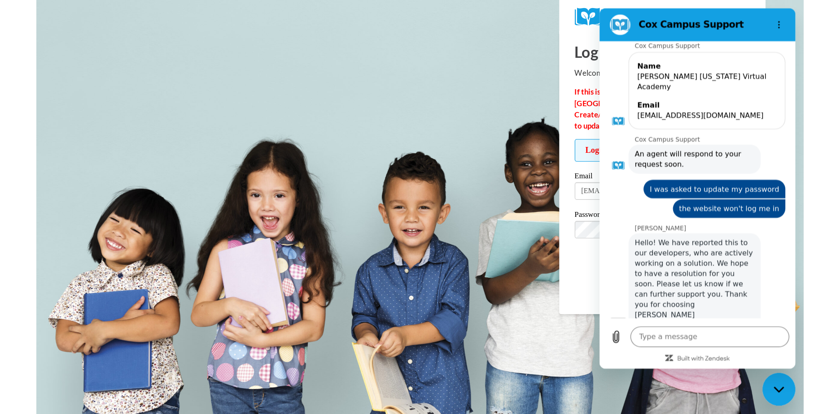
scroll to position [637, 0]
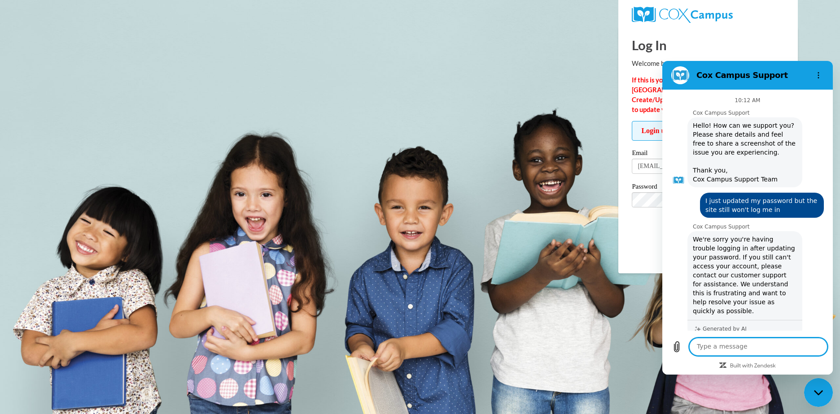
scroll to position [637, 0]
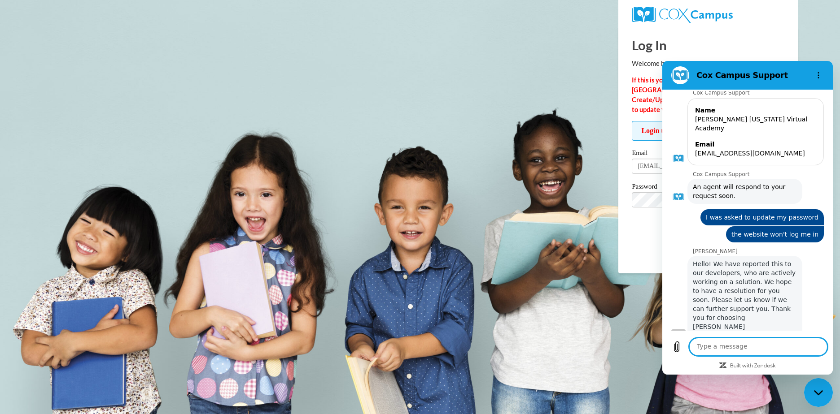
click at [817, 391] on icon "Close messaging window" at bounding box center [818, 393] width 9 height 6
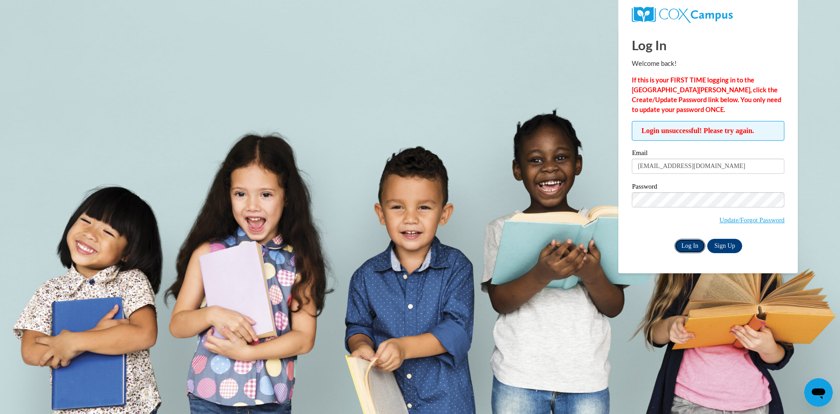
click at [689, 244] on input "Log In" at bounding box center [689, 246] width 31 height 14
